Goal: Task Accomplishment & Management: Manage account settings

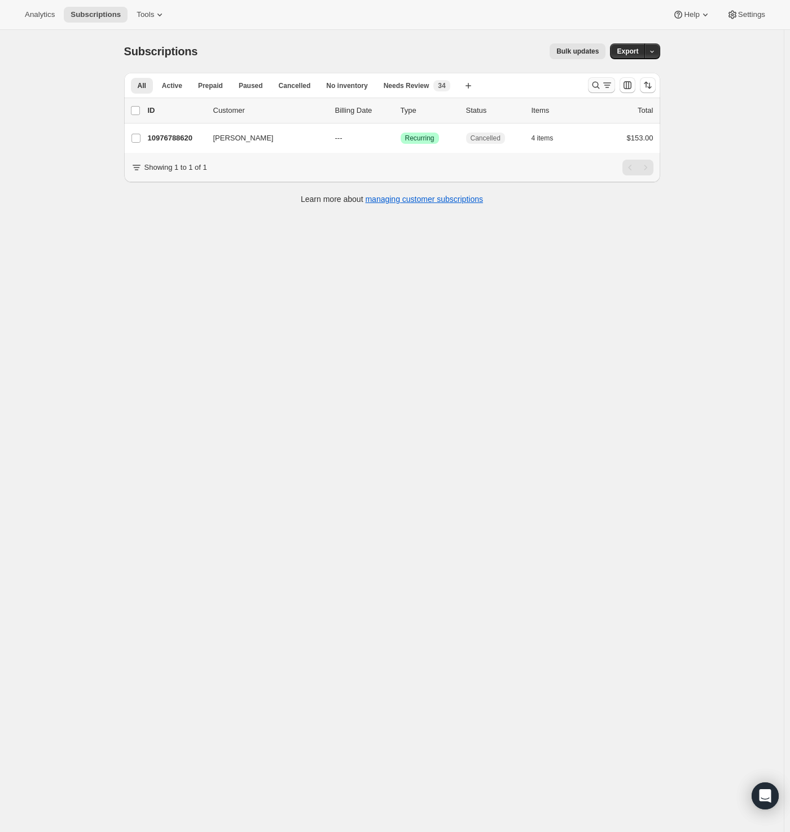
click at [603, 86] on icon "Search and filter results" at bounding box center [606, 85] width 11 height 11
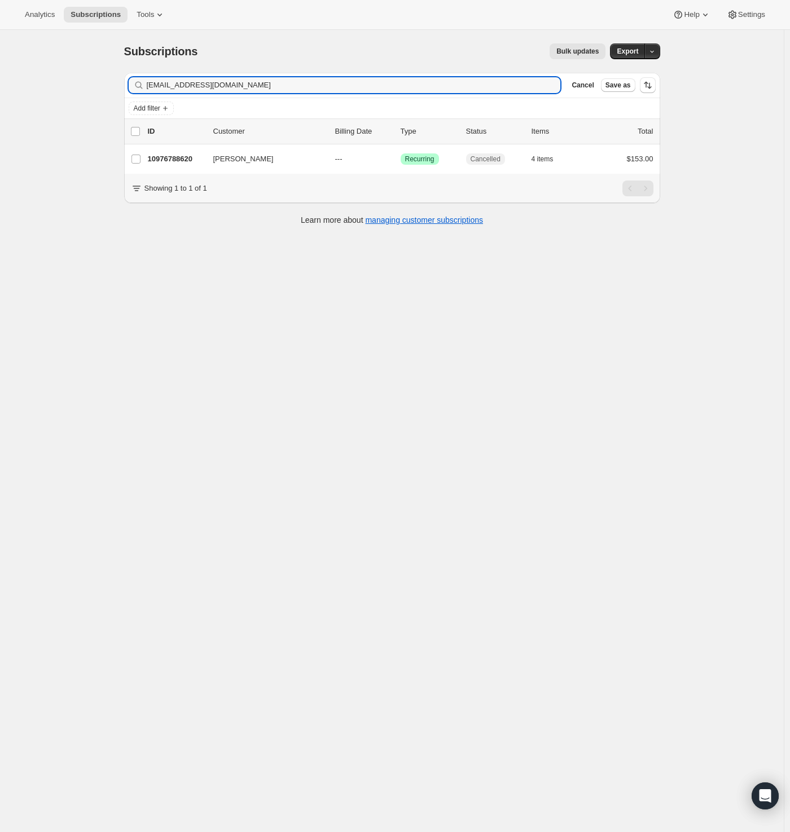
drag, startPoint x: 135, startPoint y: 80, endPoint x: -38, endPoint y: 76, distance: 173.7
click at [0, 76] on html "Analytics Subscriptions Tools Help Settings Skip to content Subscriptions. This…" at bounding box center [395, 416] width 790 height 832
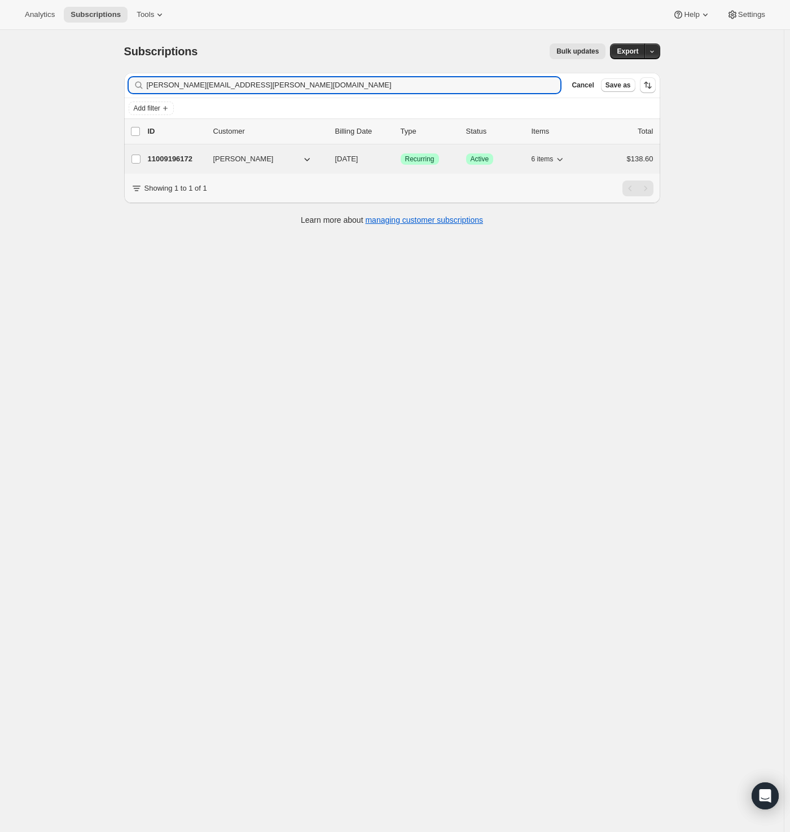
type input "[PERSON_NAME][EMAIL_ADDRESS][PERSON_NAME][DOMAIN_NAME]"
click at [174, 160] on p "11009196172" at bounding box center [176, 158] width 56 height 11
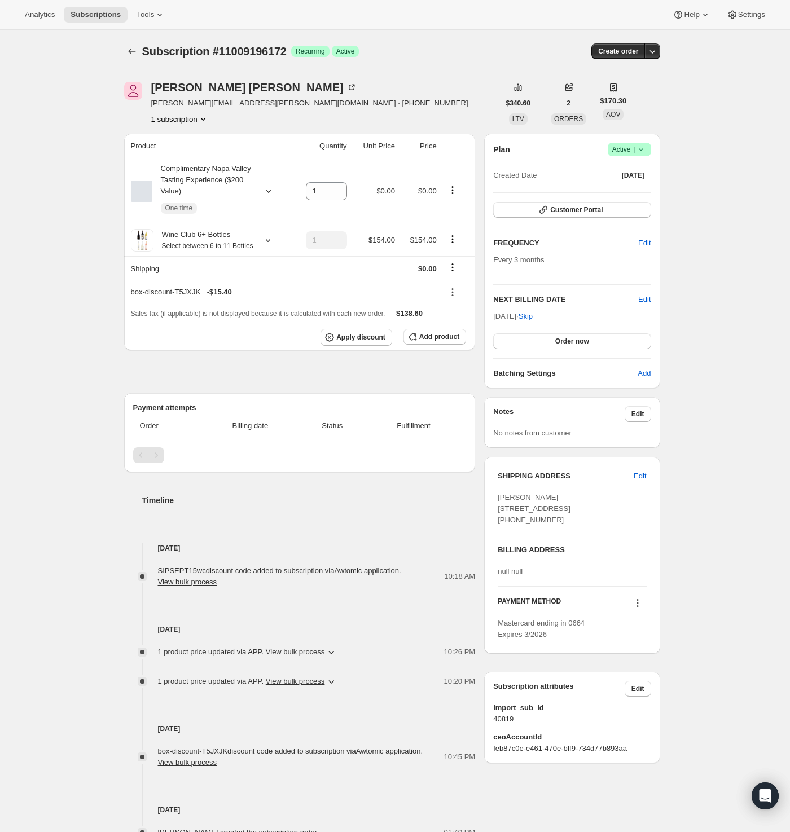
click at [626, 149] on span "Active |" at bounding box center [629, 149] width 34 height 11
click at [614, 195] on span "Cancel subscription" at bounding box center [628, 190] width 64 height 11
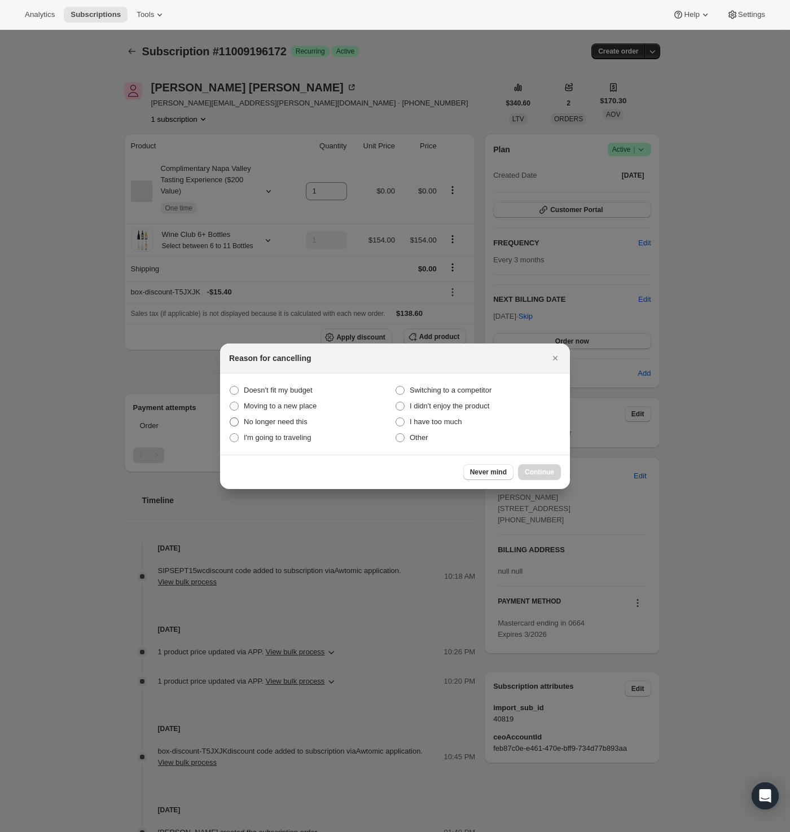
click at [285, 423] on span "No longer need this" at bounding box center [276, 421] width 64 height 8
click at [230, 418] on this "No longer need this" at bounding box center [230, 417] width 1 height 1
radio this "true"
click at [557, 472] on button "Continue" at bounding box center [539, 472] width 43 height 16
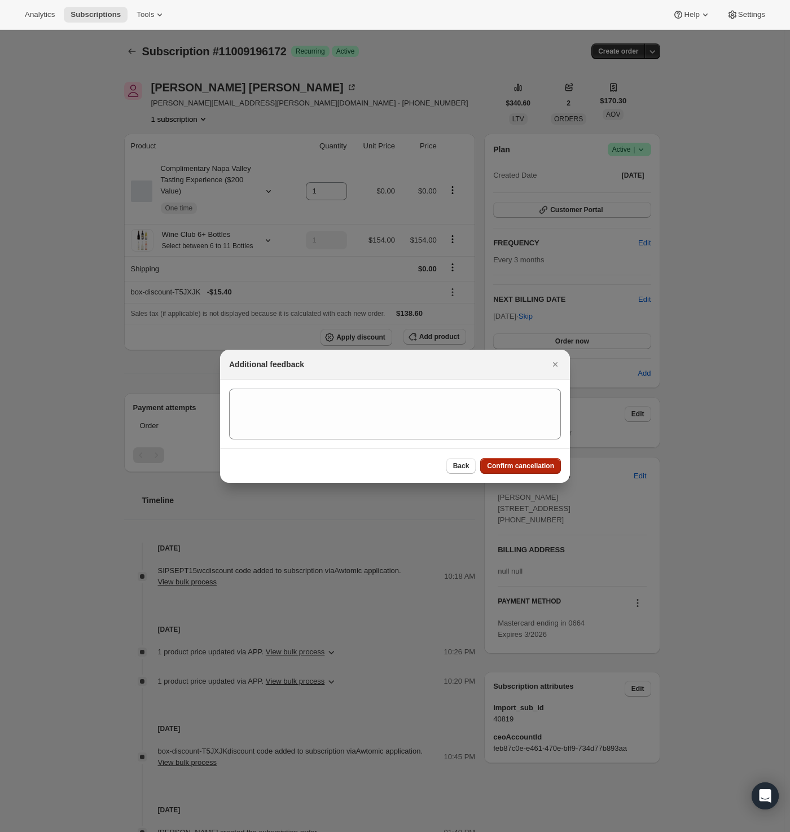
click at [537, 468] on span "Confirm cancellation" at bounding box center [520, 465] width 67 height 9
